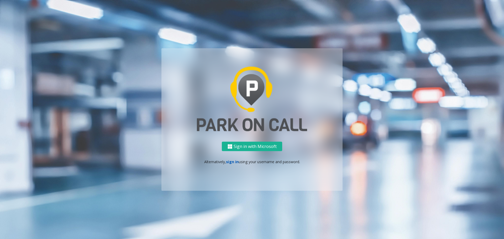
click at [232, 160] on link "sign in" at bounding box center [232, 161] width 13 height 5
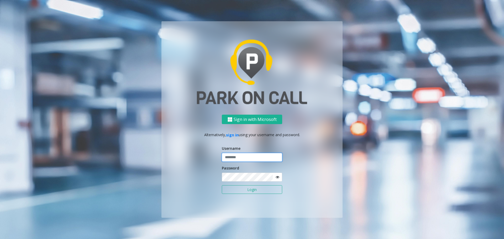
type input "*****"
click at [245, 158] on input "*****" at bounding box center [252, 157] width 60 height 9
click at [247, 192] on button "Login" at bounding box center [252, 189] width 60 height 9
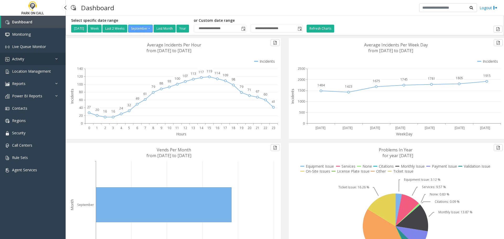
click at [29, 58] on link "Activity" at bounding box center [33, 59] width 66 height 12
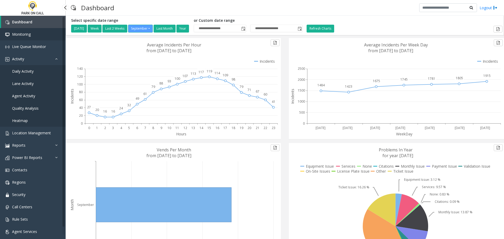
click at [28, 32] on span "Monitoring" at bounding box center [21, 34] width 19 height 5
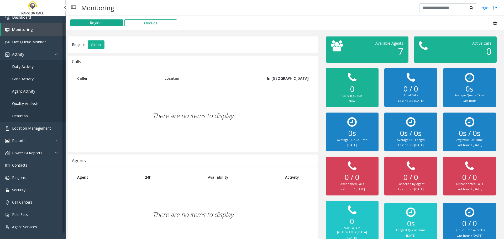
scroll to position [6, 0]
click at [30, 126] on span "Location Management" at bounding box center [31, 127] width 39 height 5
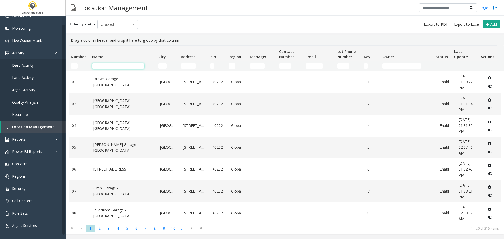
click at [102, 66] on input "Name Filter" at bounding box center [118, 66] width 52 height 5
click at [124, 66] on input "Name Filter" at bounding box center [118, 66] width 52 height 5
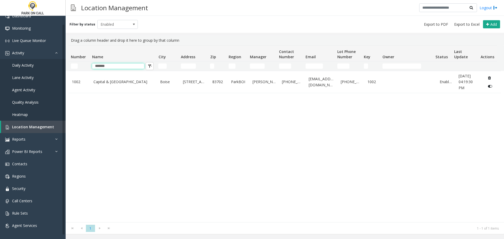
type input "*******"
click at [232, 67] on input "Region Filter" at bounding box center [232, 66] width 7 height 5
click at [204, 118] on div "1002 Capital & [GEOGRAPHIC_DATA] [STREET_ADDRESS][GEOGRAPHIC_DATA] [PERSON_NAME…" at bounding box center [285, 147] width 432 height 152
click at [102, 66] on input "*******" at bounding box center [118, 66] width 52 height 5
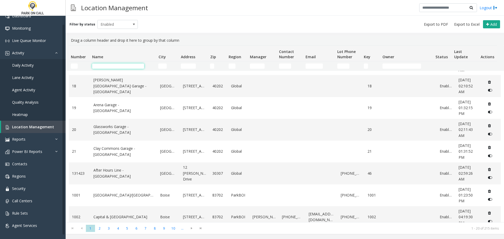
scroll to position [286, 0]
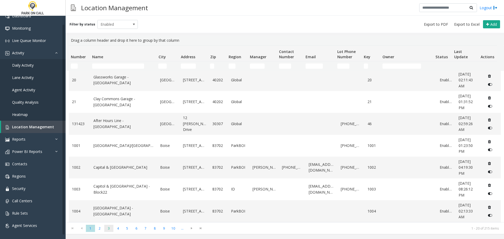
click at [107, 229] on span "3" at bounding box center [108, 228] width 9 height 7
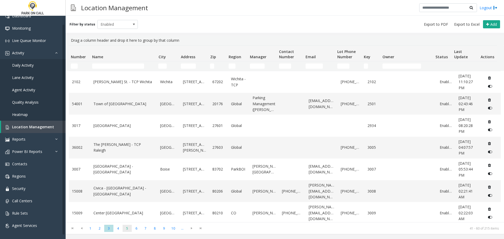
click at [123, 229] on span "5" at bounding box center [127, 228] width 9 height 7
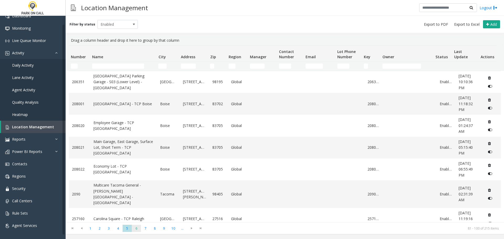
click at [135, 230] on span "6" at bounding box center [136, 228] width 9 height 7
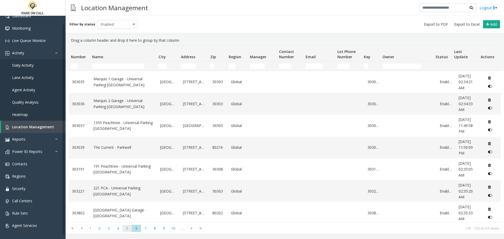
click at [127, 231] on span "5" at bounding box center [127, 228] width 9 height 7
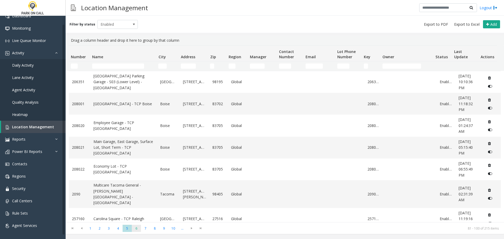
click at [135, 229] on span "6" at bounding box center [136, 228] width 9 height 7
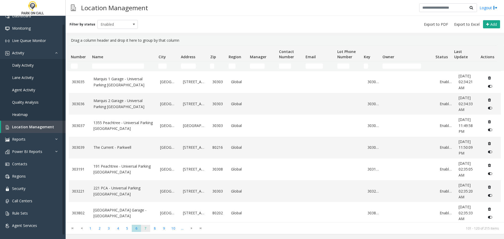
click at [147, 229] on span "7" at bounding box center [145, 228] width 9 height 7
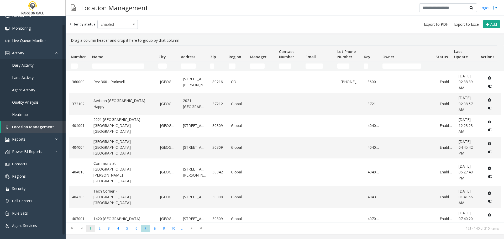
click at [89, 230] on span "1" at bounding box center [90, 228] width 9 height 7
